Goal: Task Accomplishment & Management: Complete application form

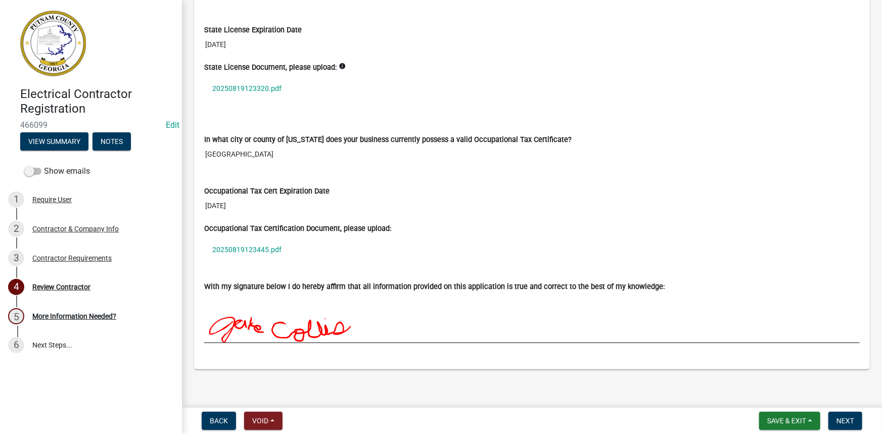
scroll to position [849, 0]
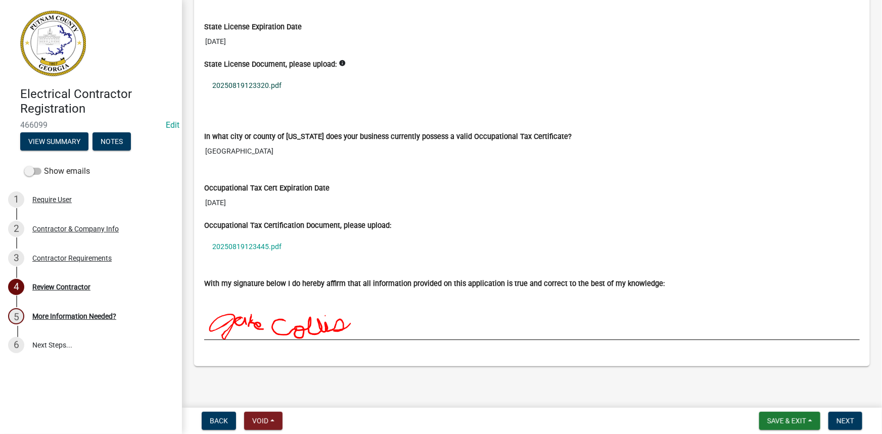
click at [275, 81] on link "20250819123320.pdf" at bounding box center [532, 85] width 656 height 23
click at [246, 240] on link "20250819123445.pdf" at bounding box center [532, 246] width 656 height 23
click at [840, 413] on button "Next" at bounding box center [845, 421] width 34 height 18
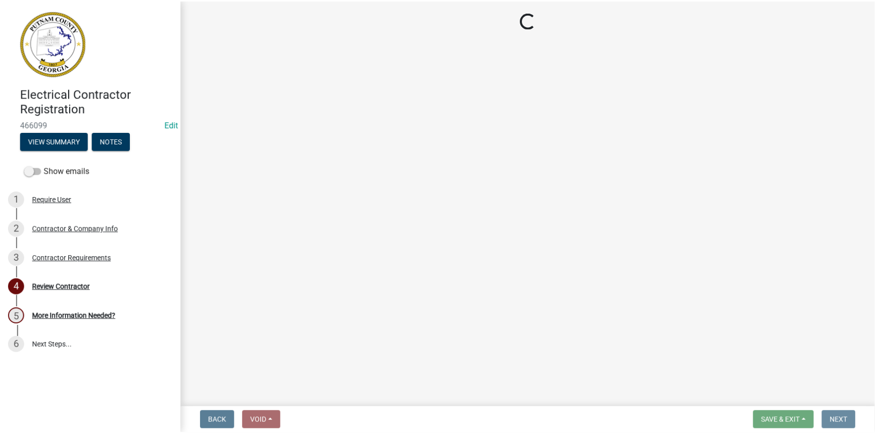
scroll to position [0, 0]
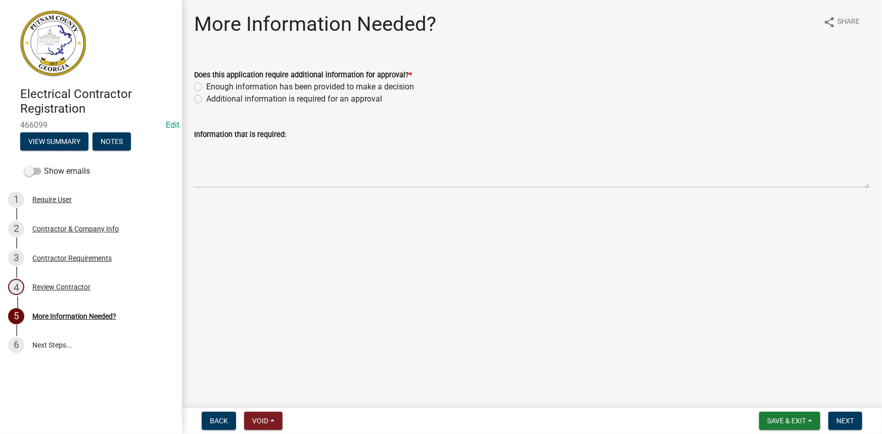
click at [256, 87] on label "Enough information has been provided to make a decision" at bounding box center [310, 87] width 208 height 12
click at [213, 87] on input "Enough information has been provided to make a decision" at bounding box center [209, 84] width 7 height 7
radio input "true"
click at [839, 418] on span "Next" at bounding box center [846, 421] width 18 height 8
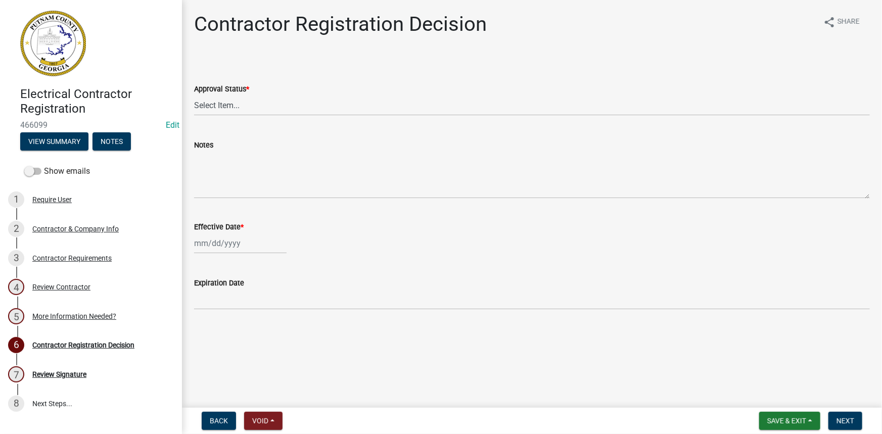
click at [249, 116] on wm-data-entity-input "Approval Status * Select Item... Approved Denied" at bounding box center [532, 91] width 676 height 68
click at [244, 107] on select "Select Item... Approved Denied" at bounding box center [532, 105] width 676 height 21
click at [194, 95] on select "Select Item... Approved Denied" at bounding box center [532, 105] width 676 height 21
select select "4b86b809-39dd-4c68-9f3d-fdb3e7050482"
click at [214, 254] on wm-data-entity-input "Effective Date *" at bounding box center [532, 235] width 676 height 56
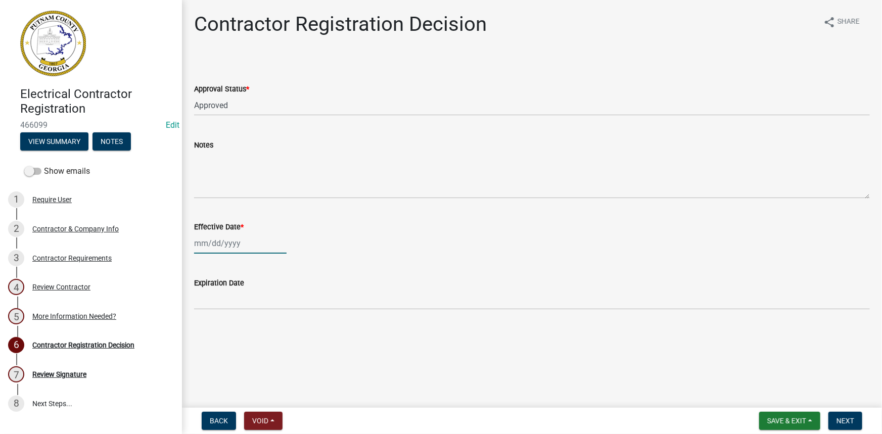
click at [214, 249] on div at bounding box center [240, 243] width 92 height 21
select select "8"
select select "2025"
click at [215, 249] on input "Effective Date *" at bounding box center [240, 243] width 92 height 21
click at [216, 241] on input "Effective Date *" at bounding box center [240, 243] width 92 height 21
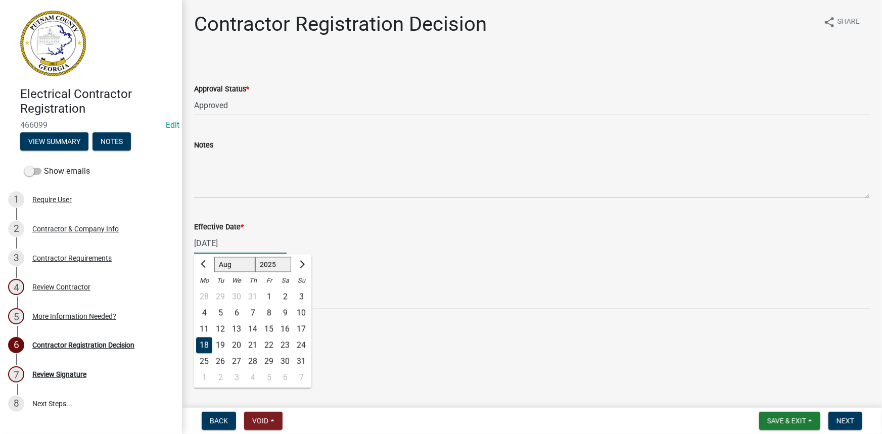
click at [216, 339] on div "19" at bounding box center [220, 346] width 16 height 16
type input "[DATE]"
click at [244, 287] on div "Expiration Date" at bounding box center [532, 283] width 676 height 12
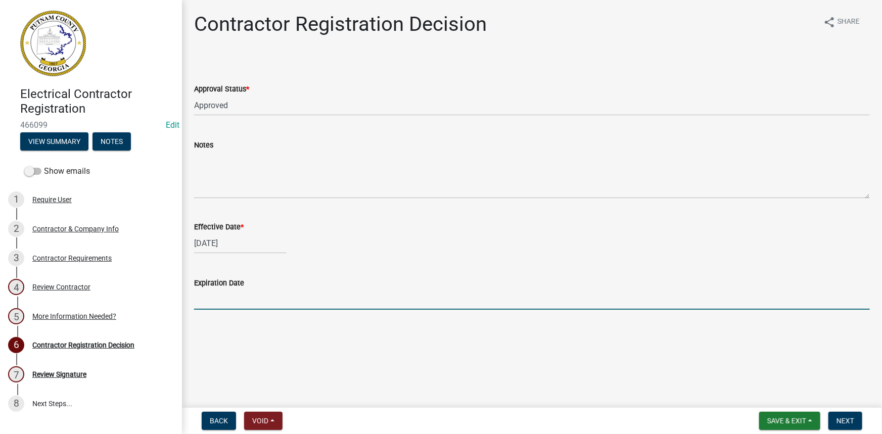
click at [244, 296] on input "Expiration Date" at bounding box center [532, 299] width 676 height 21
type input "[DATE]"
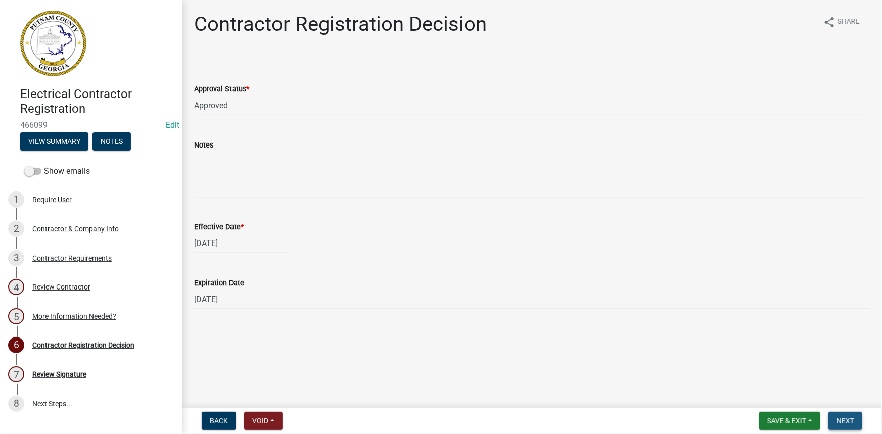
click at [846, 416] on button "Next" at bounding box center [845, 421] width 34 height 18
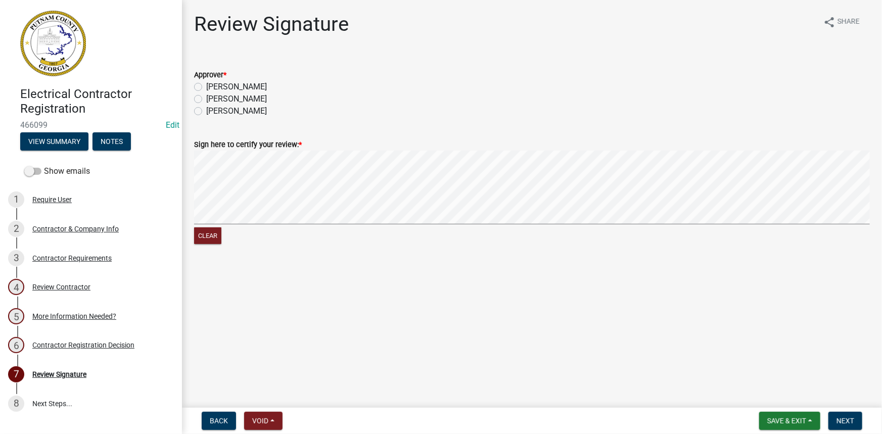
click at [214, 88] on label "[PERSON_NAME]" at bounding box center [236, 87] width 61 height 12
click at [213, 87] on input "[PERSON_NAME]" at bounding box center [209, 84] width 7 height 7
radio input "true"
click at [850, 414] on button "Next" at bounding box center [845, 421] width 34 height 18
